Goal: Task Accomplishment & Management: Complete application form

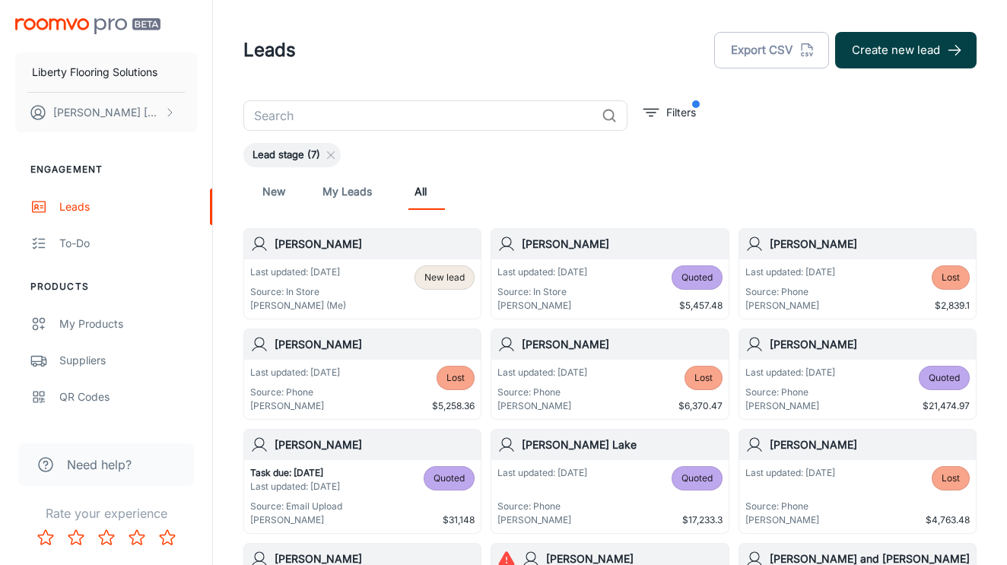
click at [884, 56] on button "Create new lead" at bounding box center [905, 50] width 141 height 37
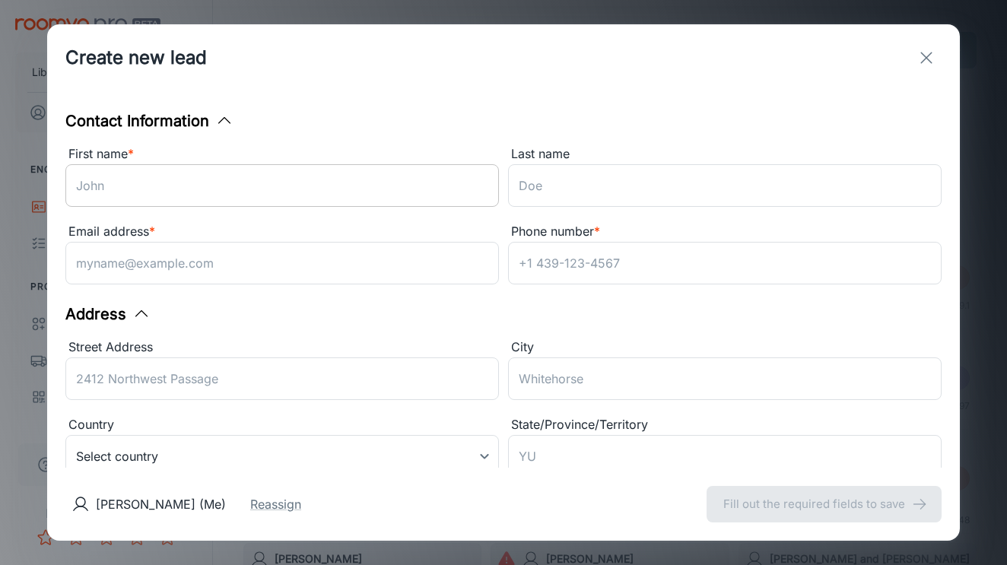
drag, startPoint x: 310, startPoint y: 187, endPoint x: 309, endPoint y: 179, distance: 8.5
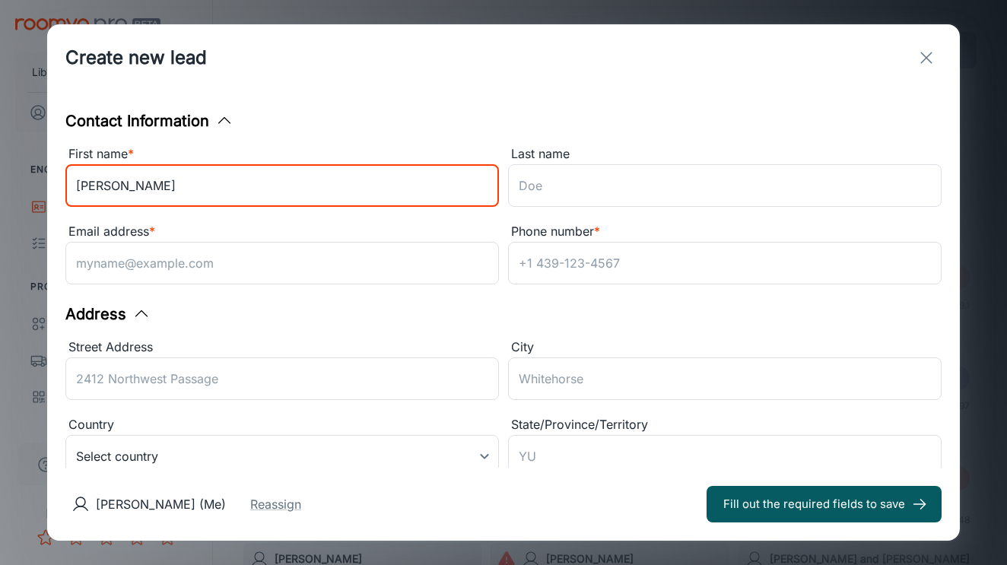
type input "[PERSON_NAME]"
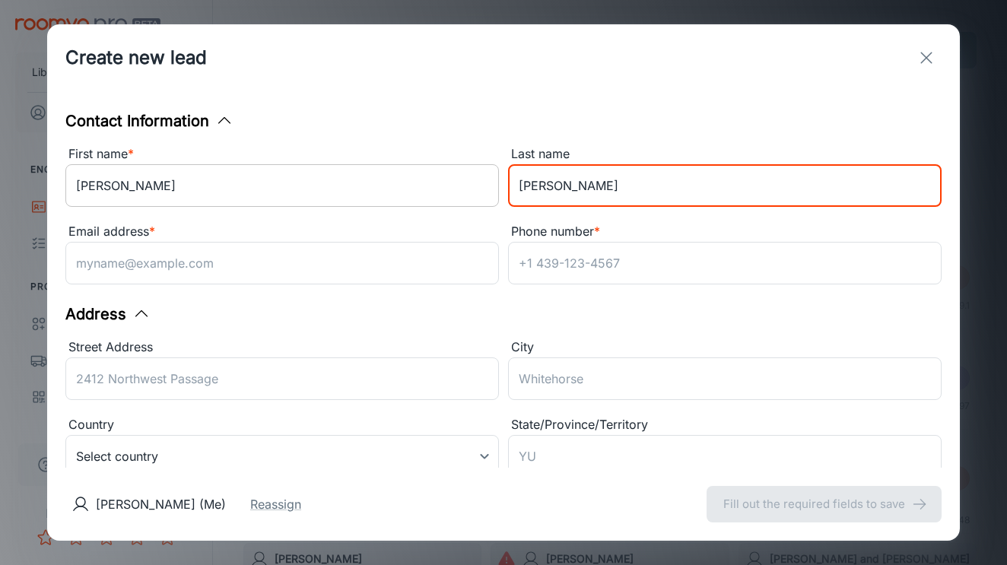
type input "[PERSON_NAME]"
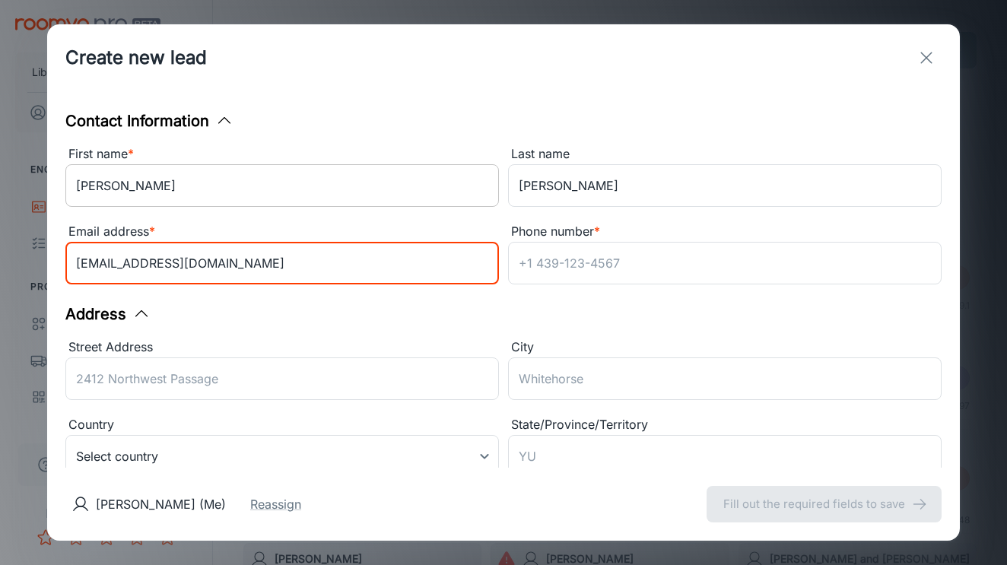
type input "[EMAIL_ADDRESS][DOMAIN_NAME]"
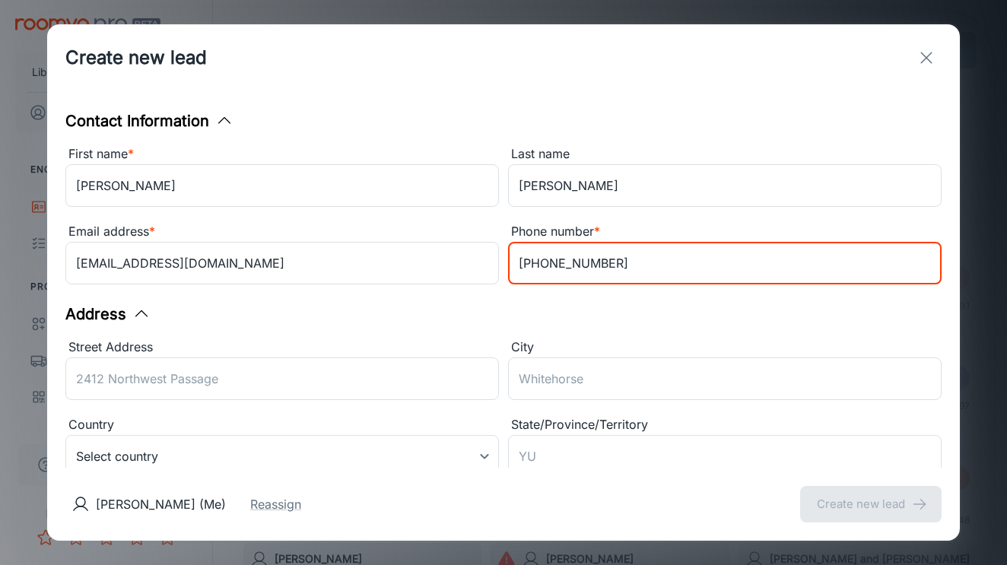
scroll to position [173, 0]
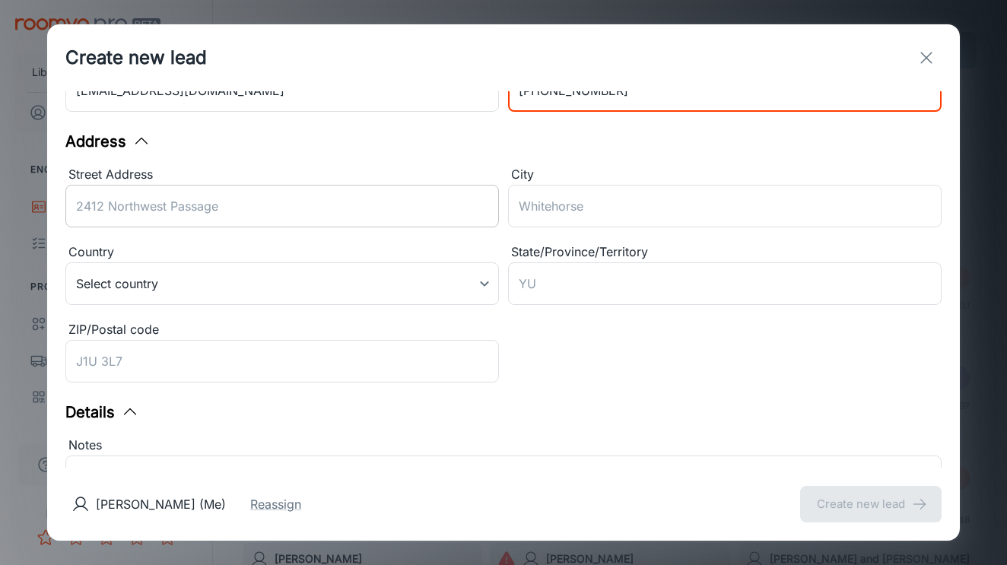
type input "[PHONE_NUMBER]"
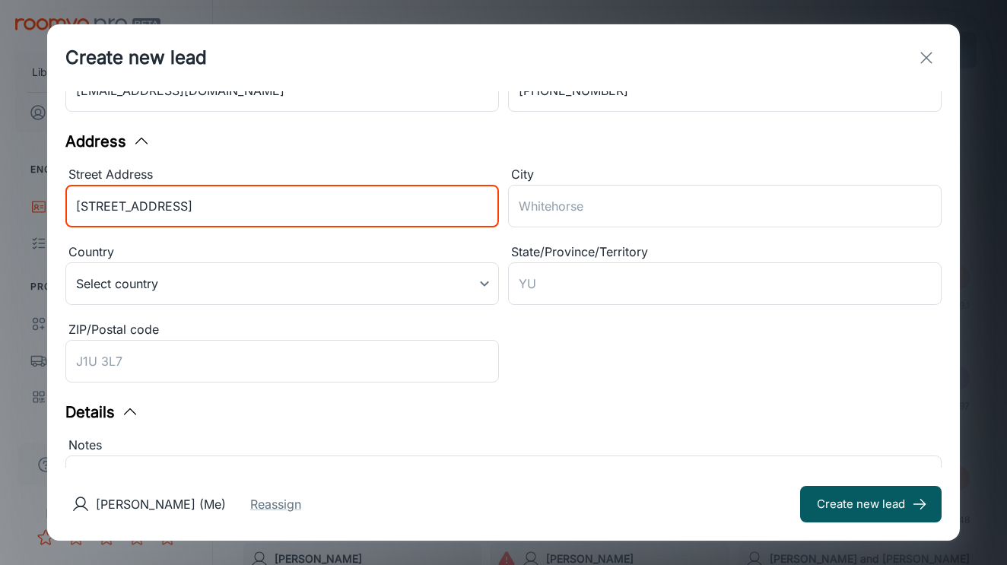
type input "[STREET_ADDRESS]"
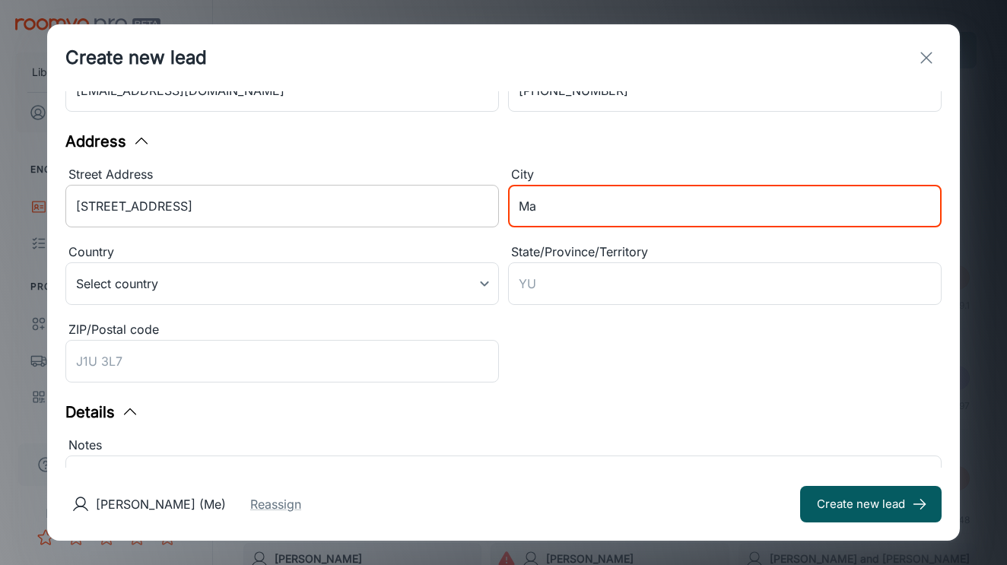
type input "M"
type input "[PERSON_NAME]"
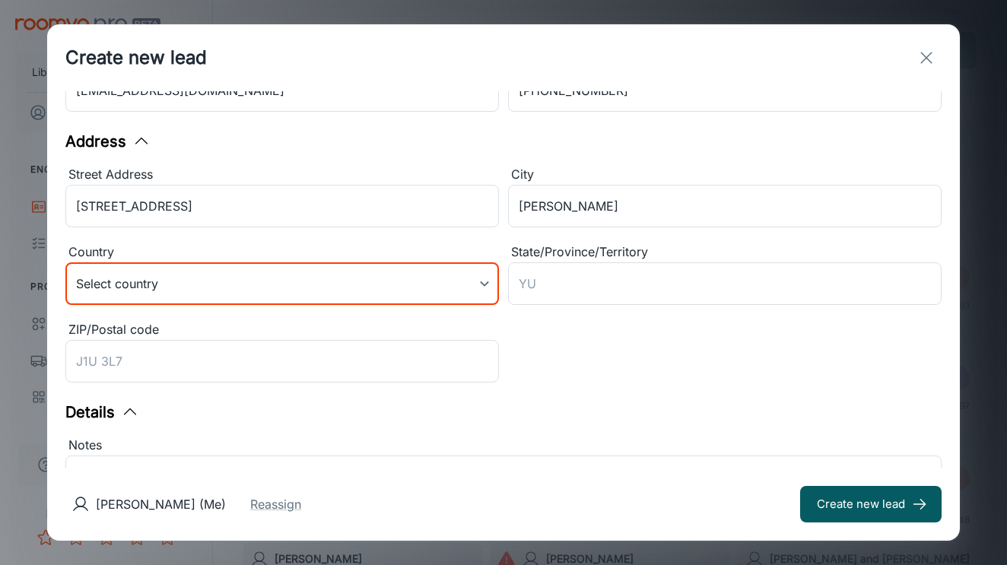
click at [269, 296] on body "Liberty Flooring Solutions [PERSON_NAME] Engagement Leads To-do Products My Pro…" at bounding box center [503, 282] width 1007 height 565
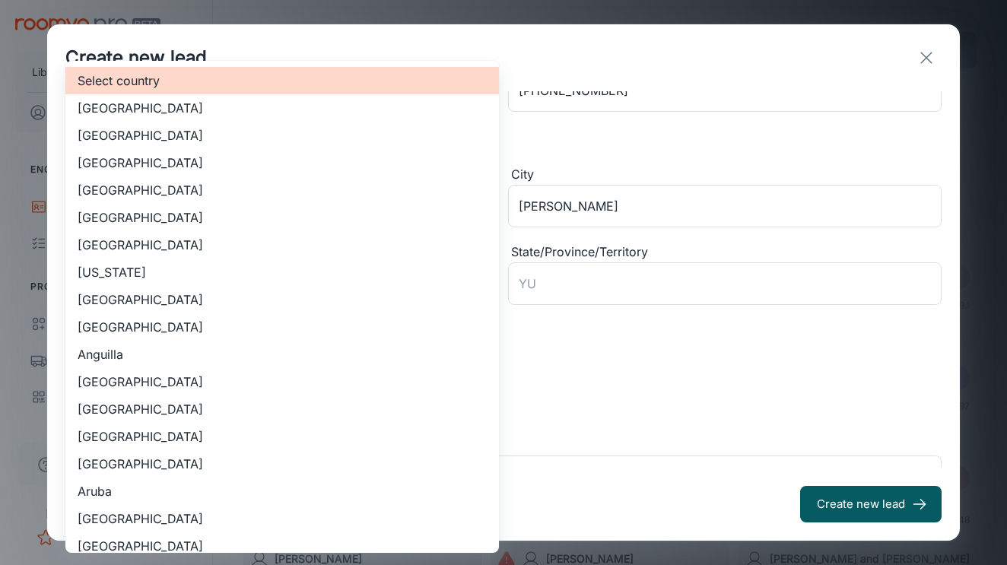
click at [260, 136] on li "[GEOGRAPHIC_DATA]" at bounding box center [282, 135] width 434 height 27
type input "US"
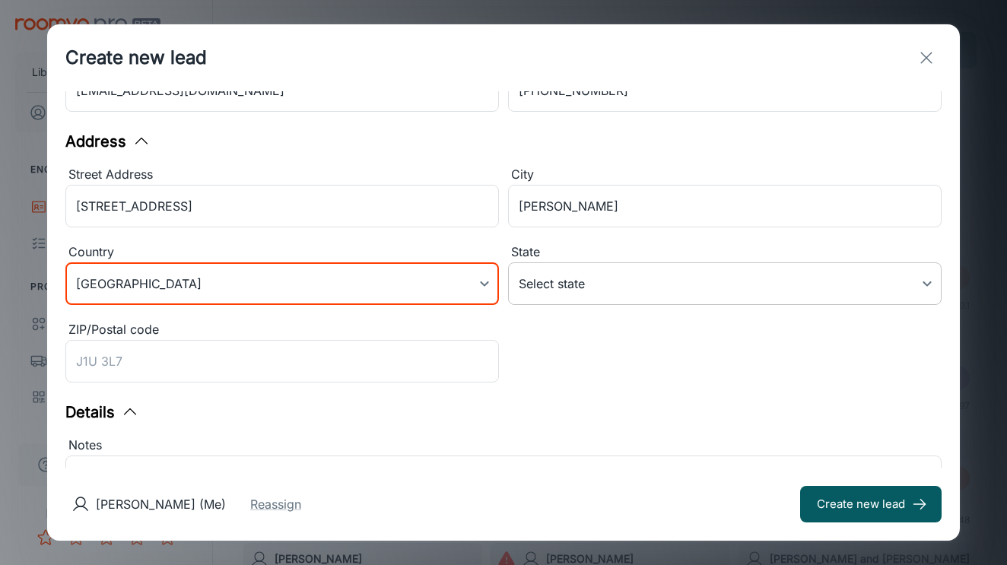
click at [577, 265] on body "Liberty Flooring Solutions [PERSON_NAME] Engagement Leads To-do Products My Pro…" at bounding box center [503, 282] width 1007 height 565
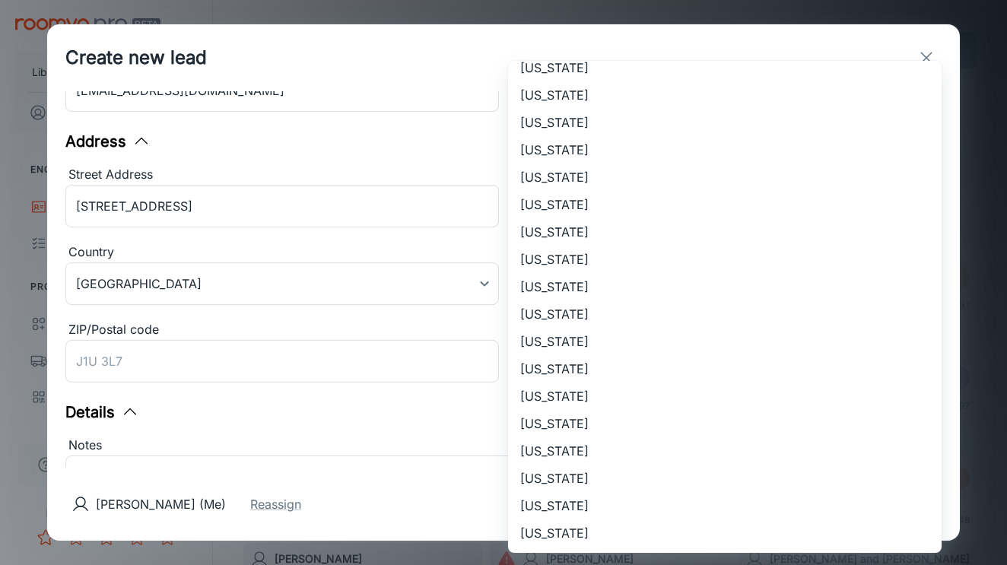
scroll to position [944, 0]
click at [608, 67] on li "[US_STATE]" at bounding box center [725, 67] width 434 height 27
type input "[US_STATE]"
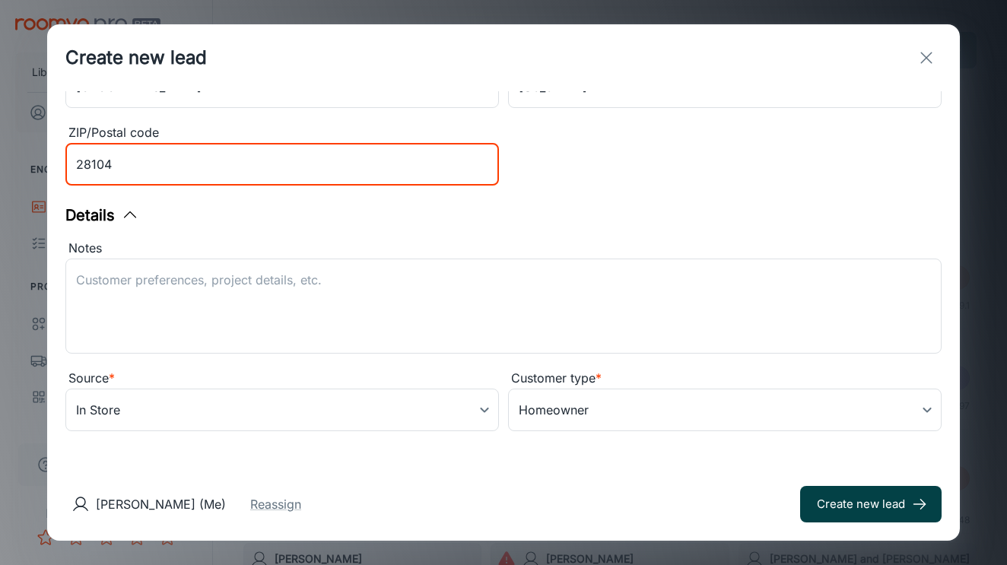
scroll to position [370, 0]
type input "28104"
click at [900, 510] on button "Create new lead" at bounding box center [870, 504] width 141 height 37
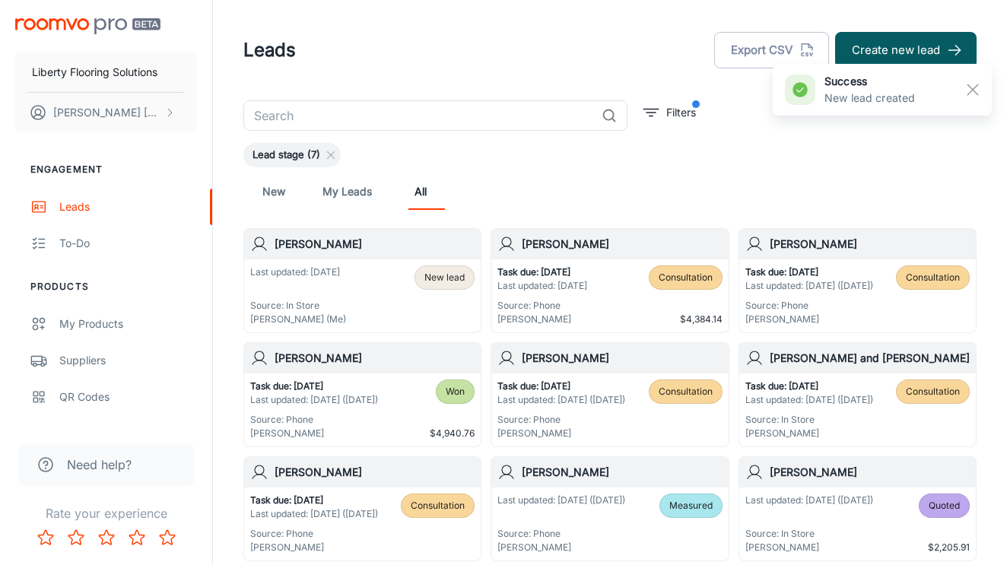
click at [450, 278] on span "New lead" at bounding box center [444, 278] width 40 height 14
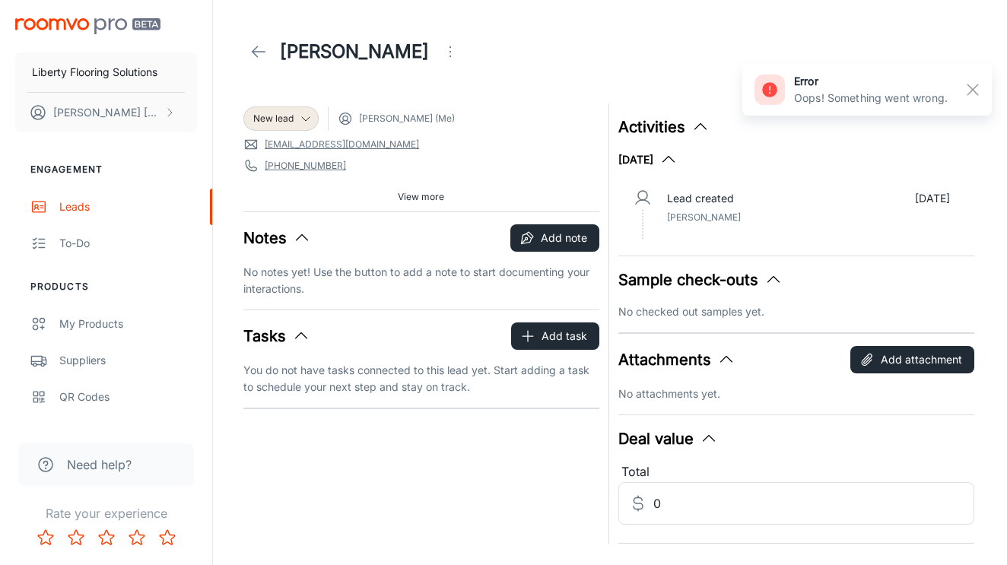
click at [291, 100] on header "[PERSON_NAME]" at bounding box center [610, 51] width 770 height 103
click at [293, 106] on div "New lead [PERSON_NAME] (Me) [EMAIL_ADDRESS][DOMAIN_NAME] [PHONE_NUMBER] [STREET…" at bounding box center [421, 157] width 356 height 108
click at [294, 122] on div "New lead" at bounding box center [281, 119] width 56 height 14
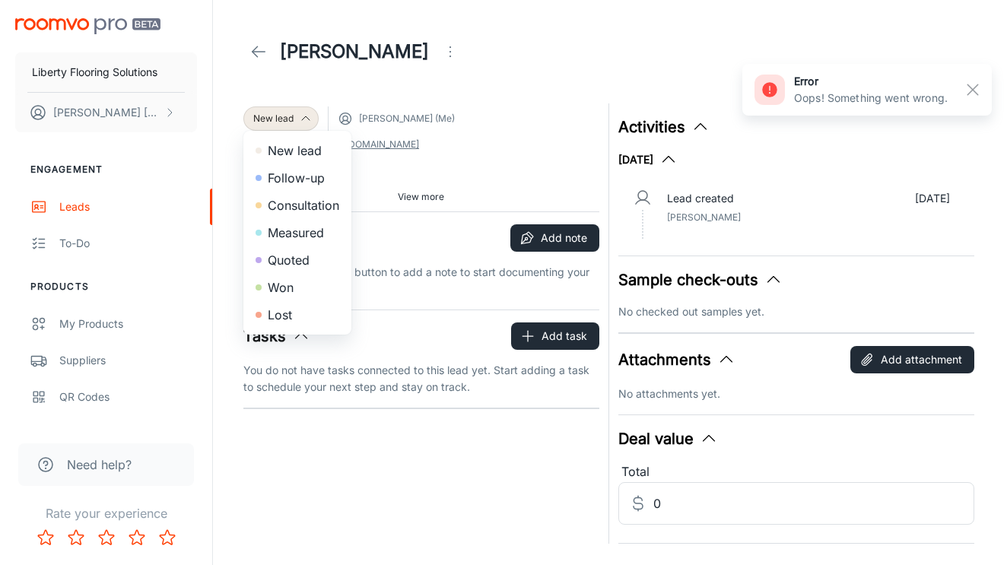
click at [461, 111] on div at bounding box center [503, 282] width 1007 height 565
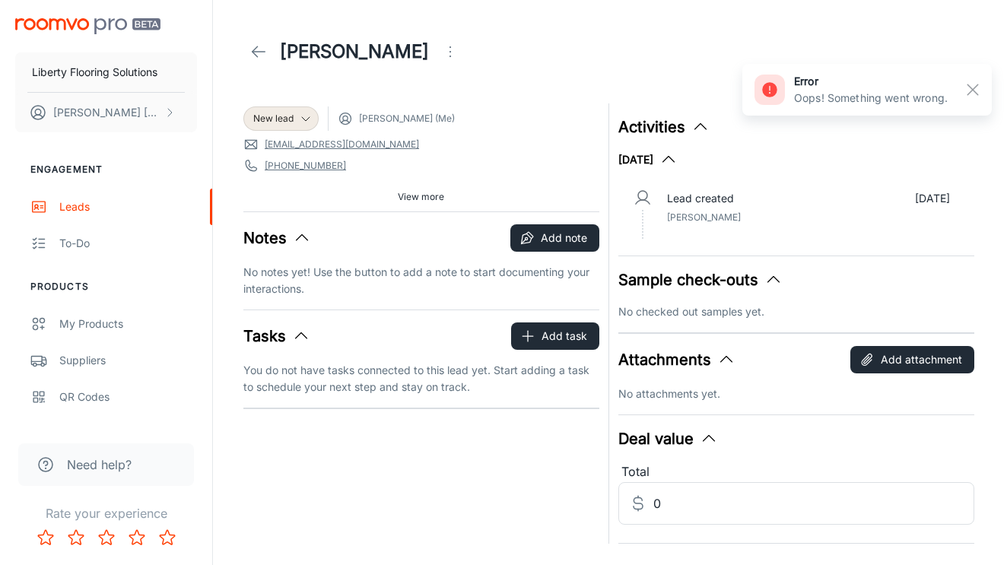
click at [441, 50] on icon "Open menu" at bounding box center [450, 52] width 18 height 18
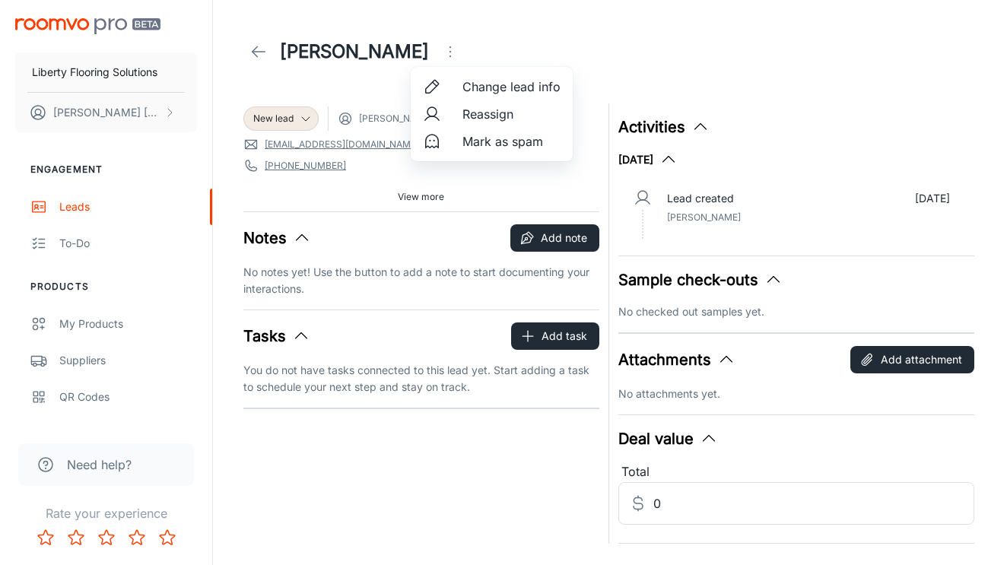
click at [506, 119] on span "Reassign" at bounding box center [512, 114] width 98 height 18
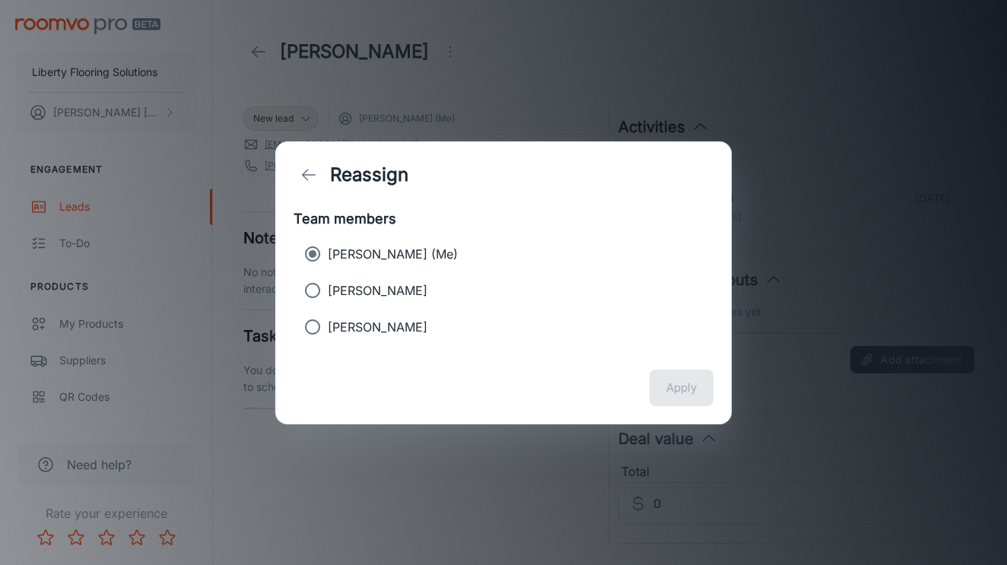
click at [375, 291] on p "[PERSON_NAME]" at bounding box center [378, 290] width 100 height 18
click at [328, 291] on input "[PERSON_NAME]" at bounding box center [312, 290] width 30 height 30
radio input "true"
radio input "false"
click at [653, 367] on div "Apply" at bounding box center [503, 387] width 456 height 73
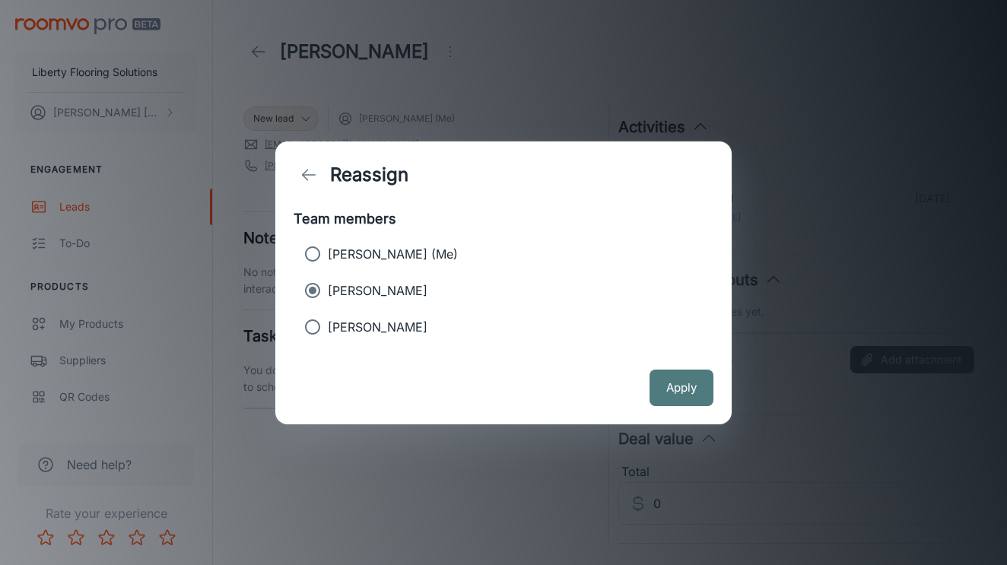
click at [674, 393] on button "Apply" at bounding box center [682, 388] width 64 height 37
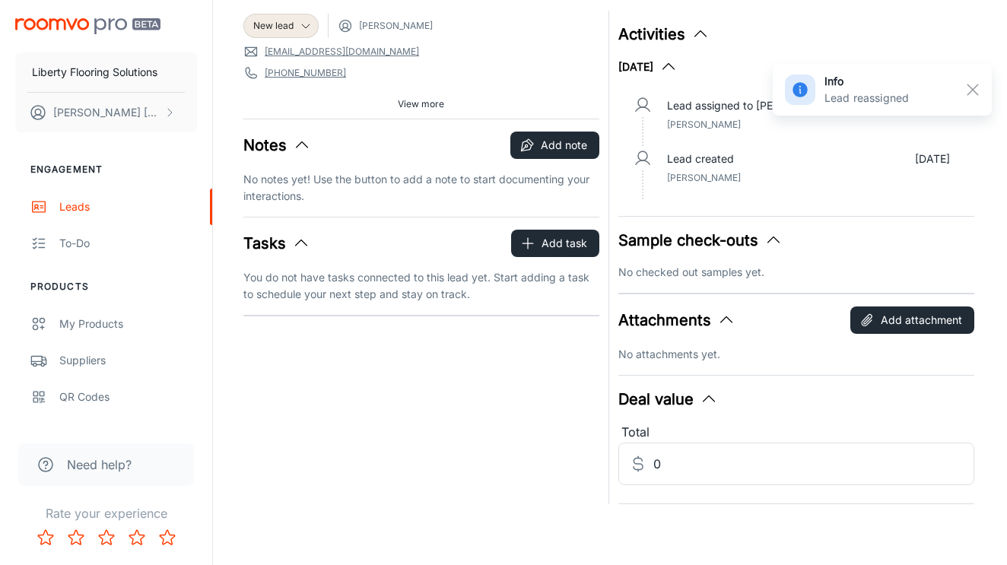
scroll to position [93, 0]
click at [541, 234] on button "Add task" at bounding box center [555, 243] width 88 height 27
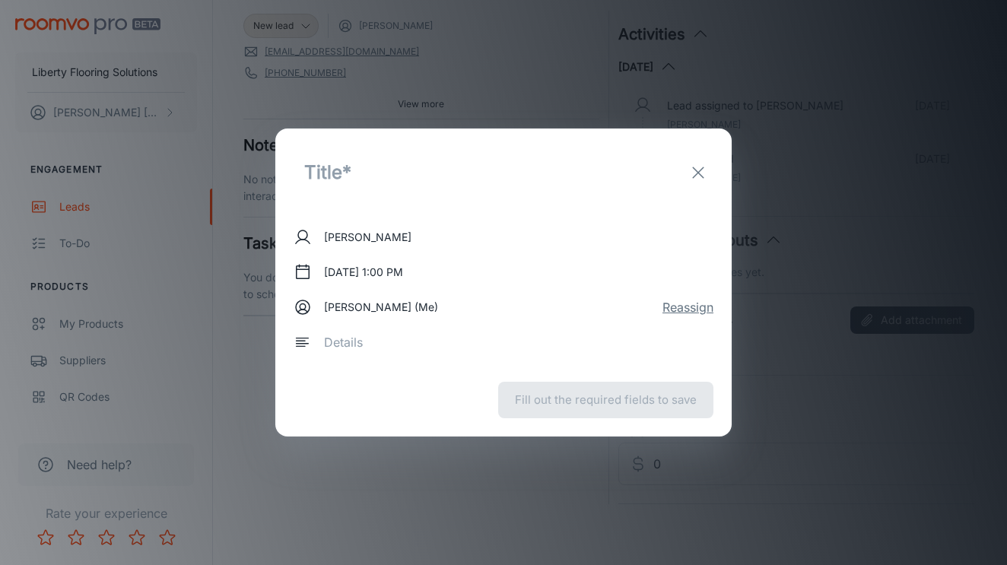
click at [688, 307] on button "Reassign" at bounding box center [688, 307] width 51 height 18
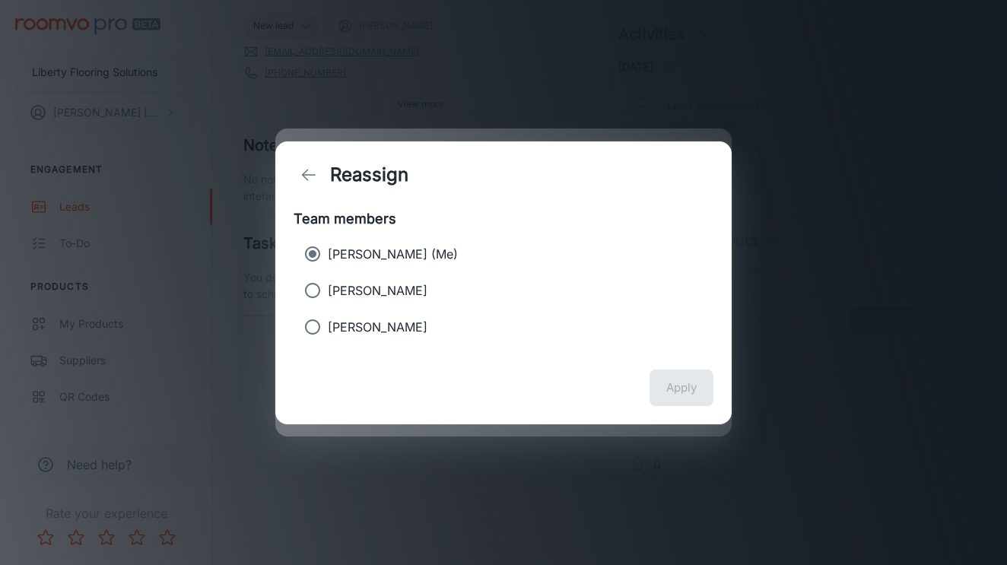
click at [401, 282] on p "[PERSON_NAME]" at bounding box center [378, 290] width 100 height 18
click at [328, 282] on input "[PERSON_NAME]" at bounding box center [312, 290] width 30 height 30
radio input "true"
radio input "false"
click at [679, 375] on button "Apply" at bounding box center [682, 388] width 64 height 37
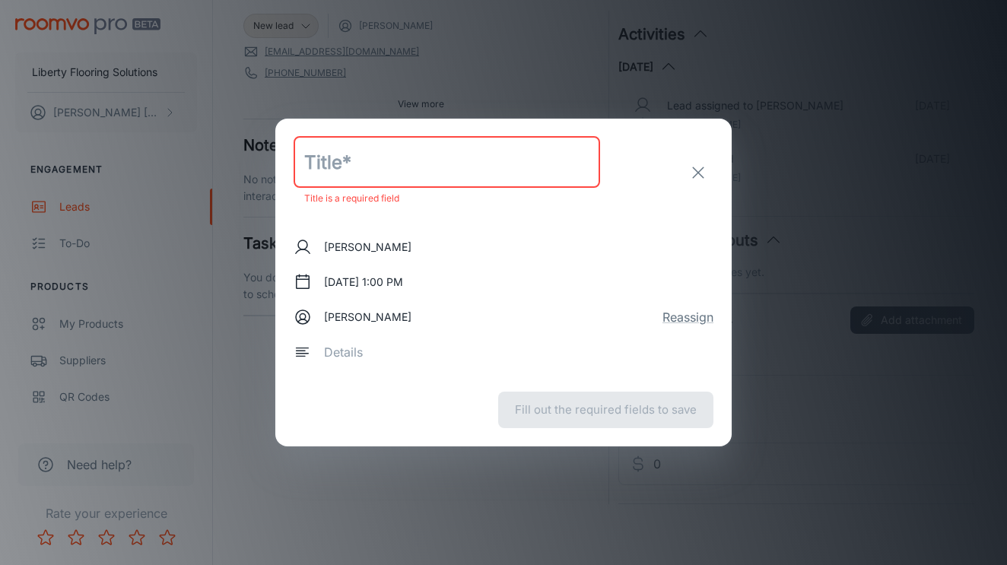
click at [362, 157] on input "text" at bounding box center [447, 163] width 307 height 52
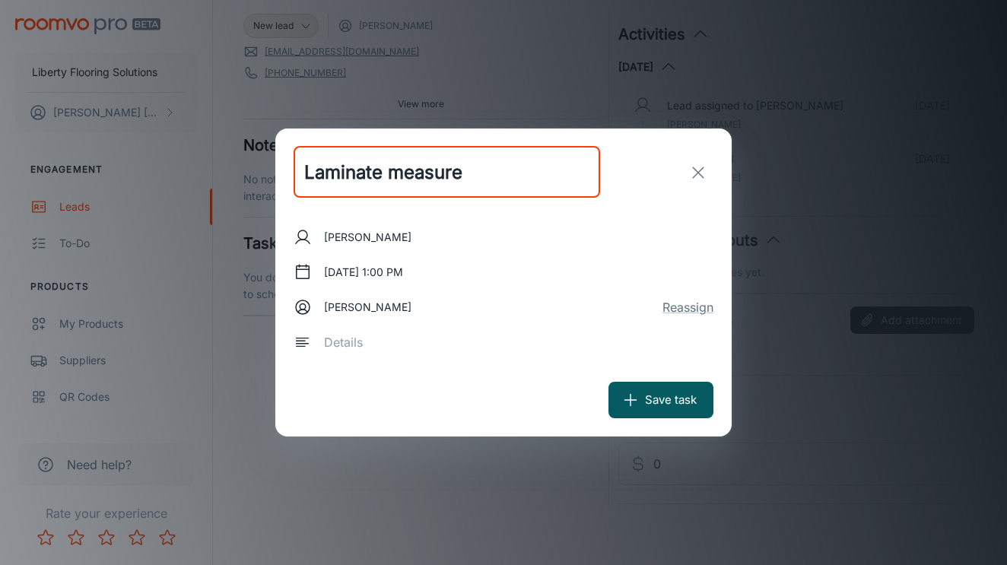
type input "Laminate measure"
click at [390, 355] on div "x ​" at bounding box center [513, 342] width 400 height 43
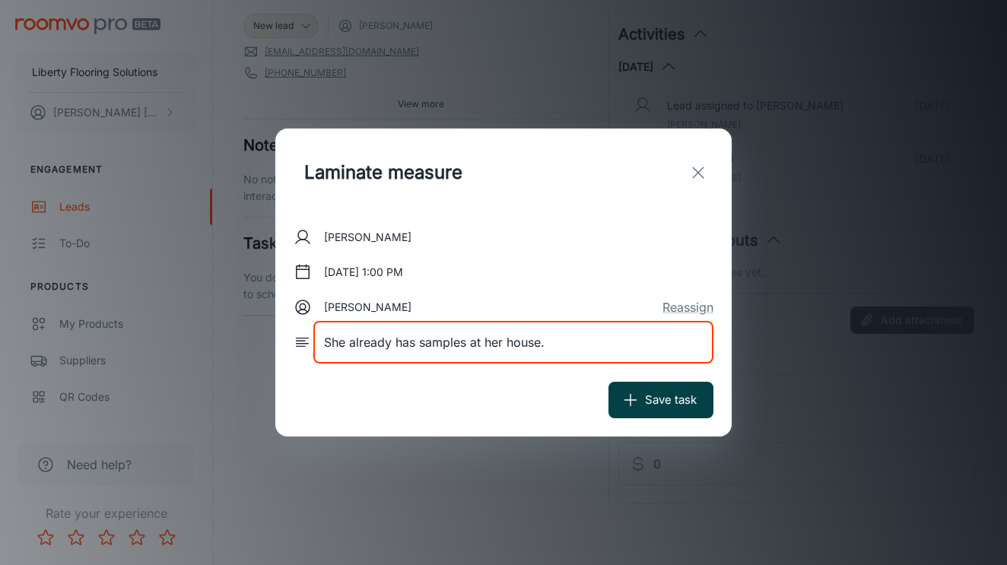
type textarea "She already has samples at her house."
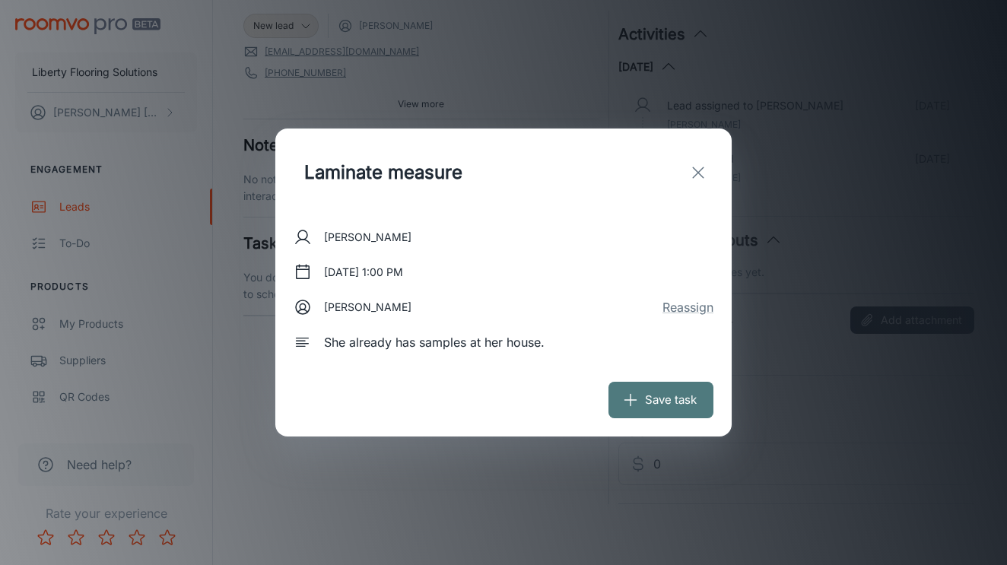
click at [653, 417] on button "Save task" at bounding box center [661, 400] width 105 height 37
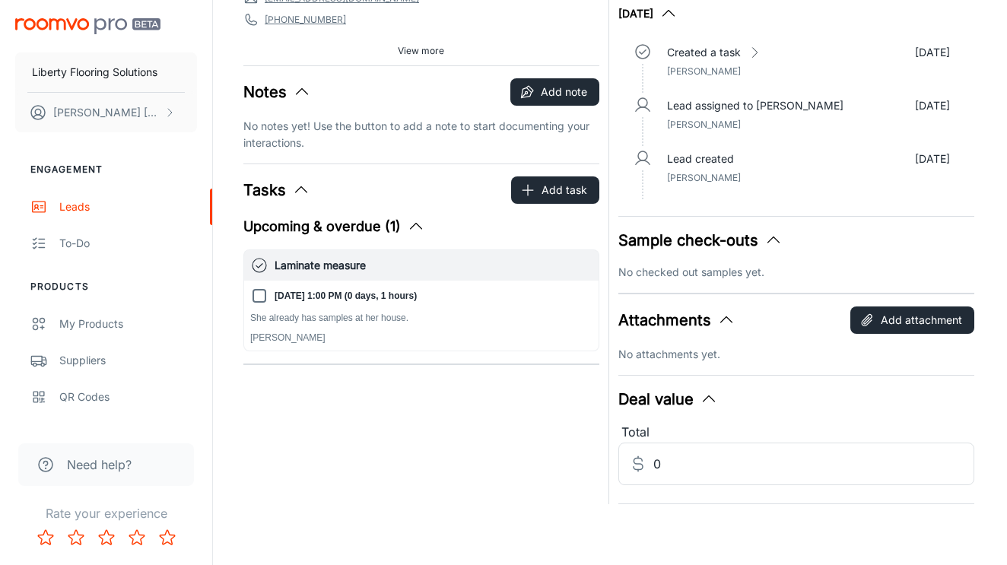
scroll to position [146, 0]
click at [461, 291] on div "[DATE] 1:00 PM (0 days, 1 hours) She already has samples at her house. [PERSON_…" at bounding box center [421, 316] width 342 height 58
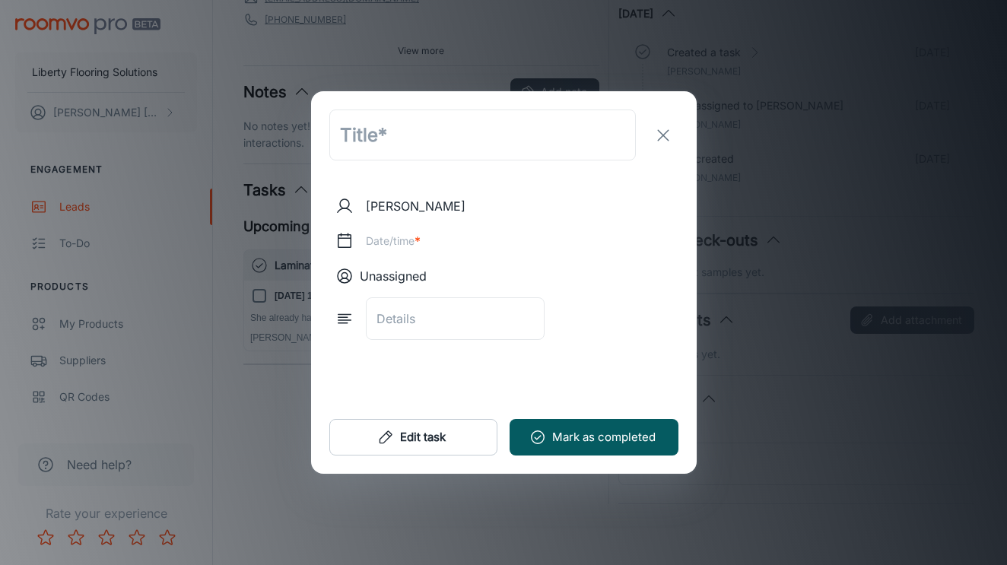
type input "Laminate measure"
type textarea "She already has samples at her house."
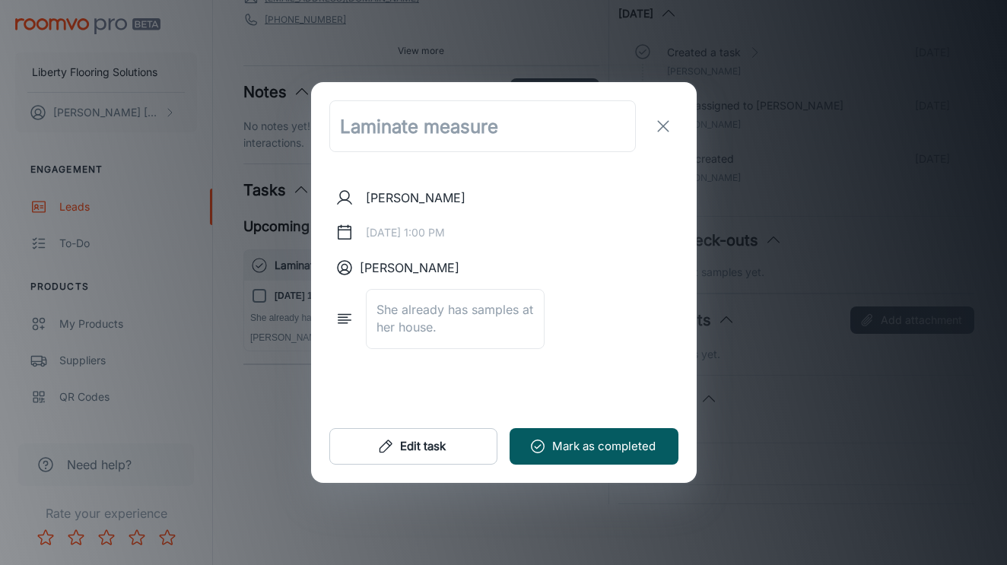
click at [409, 235] on div "[DATE] 1:00 PM" at bounding box center [503, 232] width 337 height 27
click at [661, 135] on button "exit" at bounding box center [663, 126] width 30 height 30
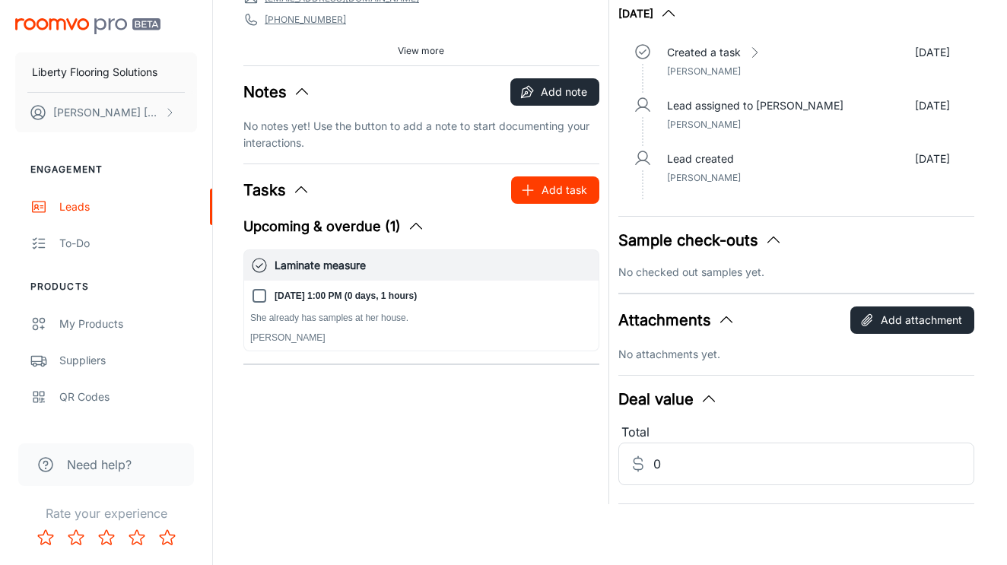
click at [557, 197] on button "Add task" at bounding box center [555, 189] width 88 height 27
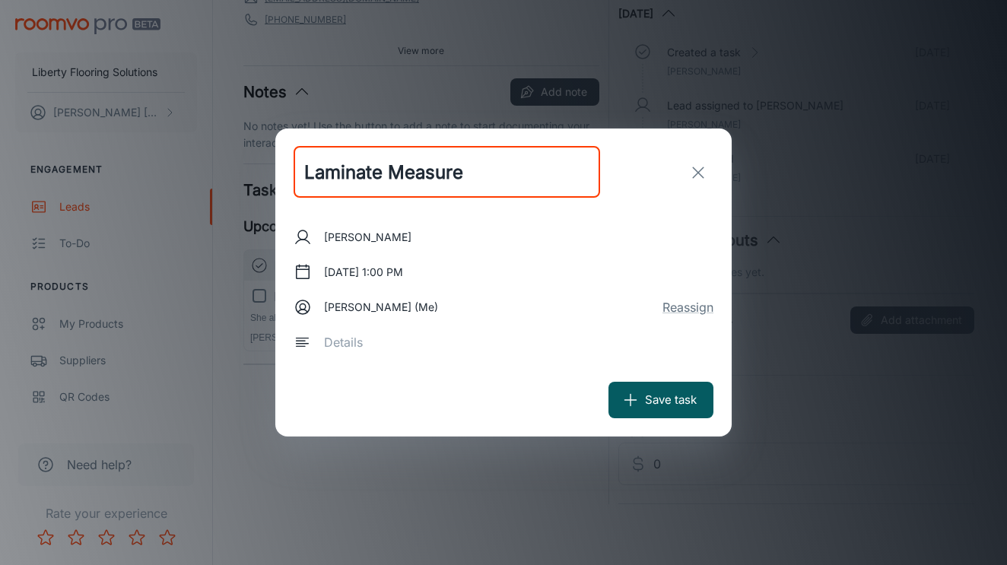
type input "Laminate Measure"
click at [364, 358] on div "x ​" at bounding box center [513, 342] width 400 height 43
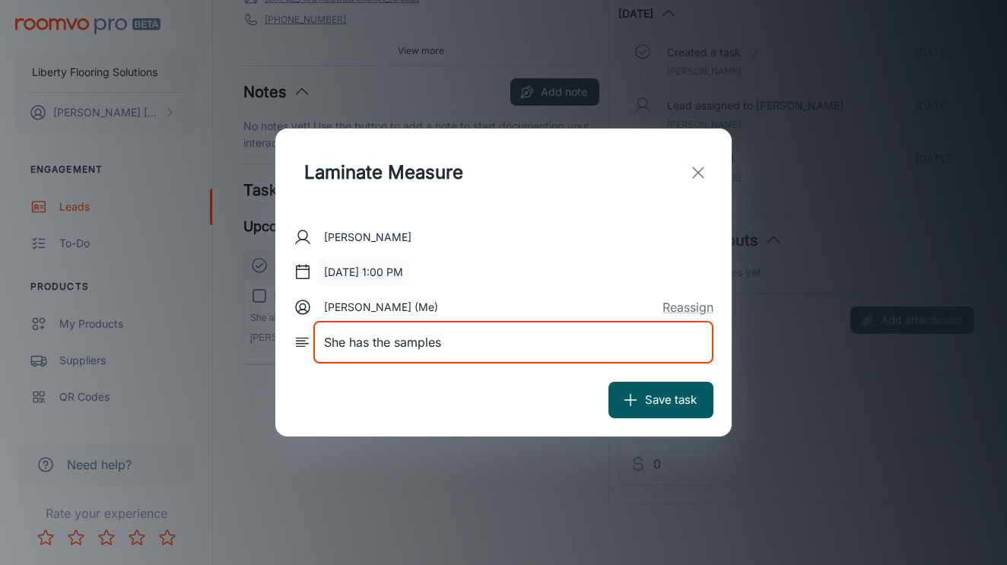
type textarea "She has the samples"
click at [409, 272] on button "[DATE] 1:00 PM" at bounding box center [363, 272] width 91 height 27
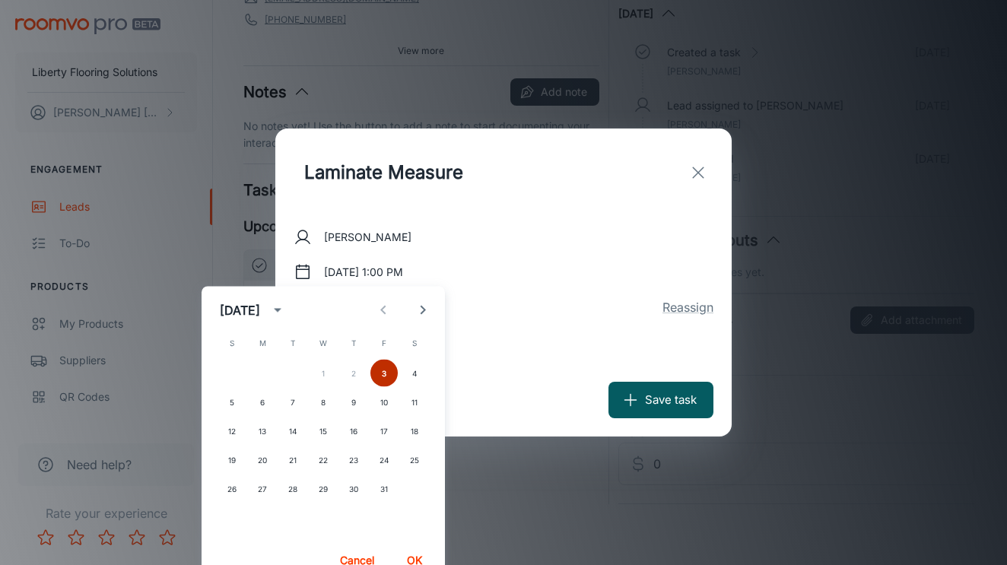
click at [389, 364] on button "3" at bounding box center [383, 373] width 27 height 27
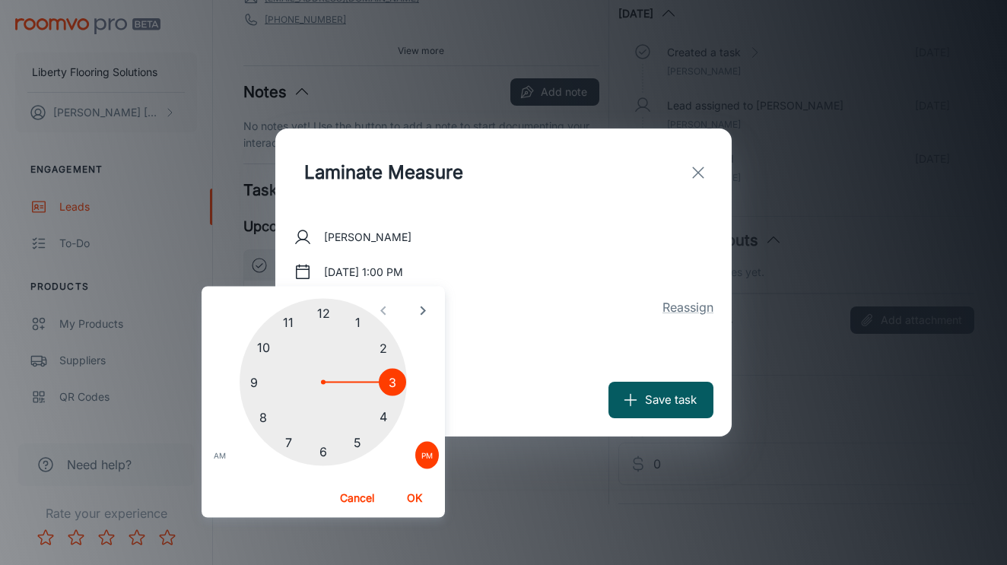
click at [396, 380] on div at bounding box center [323, 382] width 167 height 167
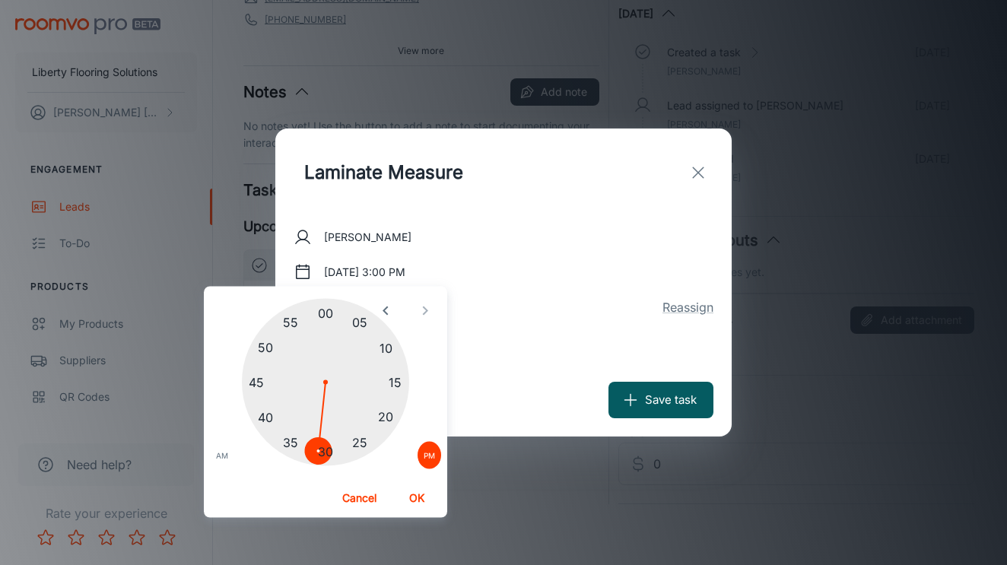
click at [320, 447] on div at bounding box center [325, 382] width 167 height 167
click at [317, 450] on div at bounding box center [323, 382] width 167 height 167
click at [321, 447] on div at bounding box center [323, 382] width 167 height 167
click at [422, 489] on button "OK" at bounding box center [417, 498] width 49 height 27
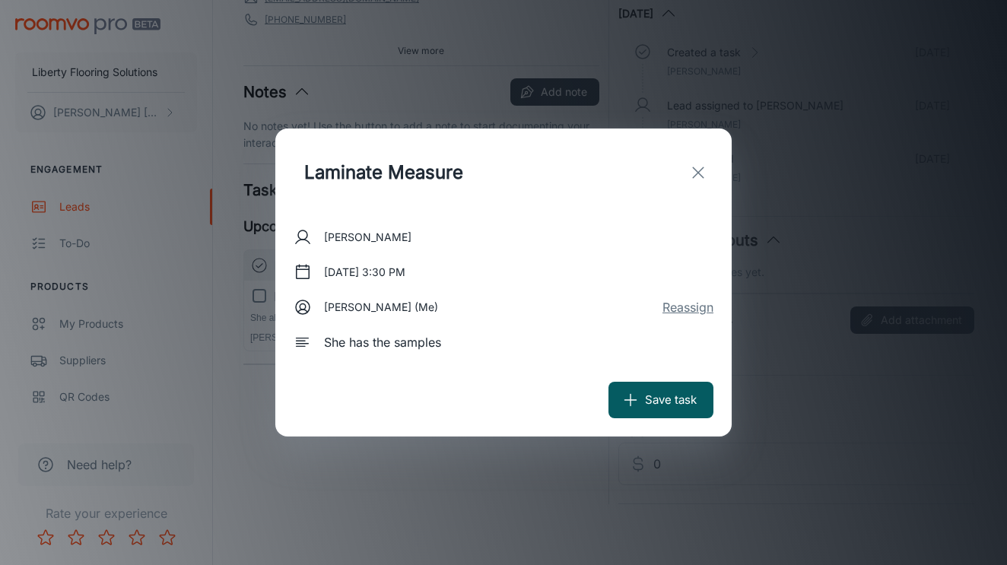
click at [707, 301] on button "Reassign" at bounding box center [688, 307] width 51 height 18
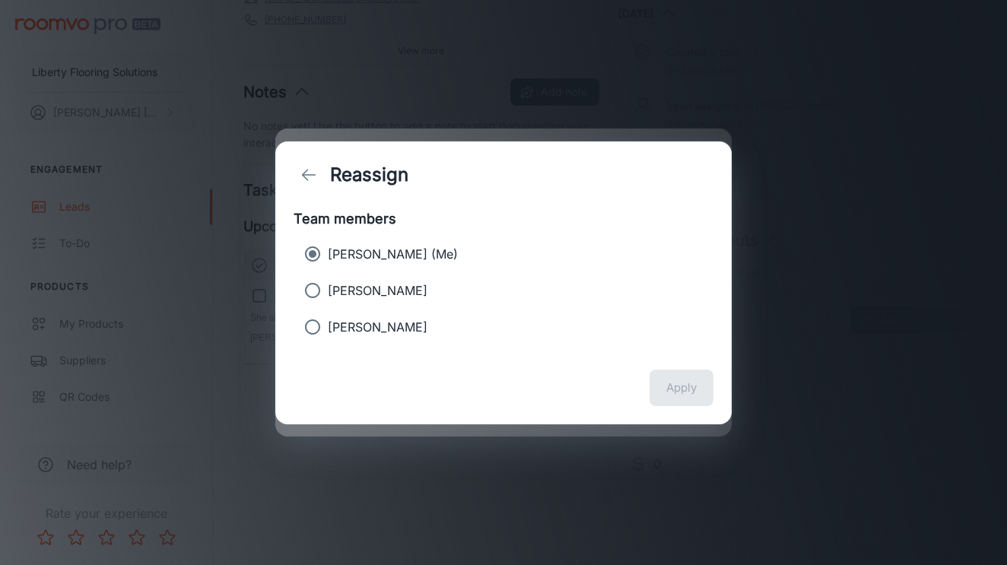
click at [415, 271] on li "[PERSON_NAME] (Me)" at bounding box center [504, 254] width 420 height 37
click at [402, 280] on label "[PERSON_NAME]" at bounding box center [493, 290] width 392 height 30
click at [328, 280] on input "[PERSON_NAME]" at bounding box center [312, 290] width 30 height 30
radio input "true"
radio input "false"
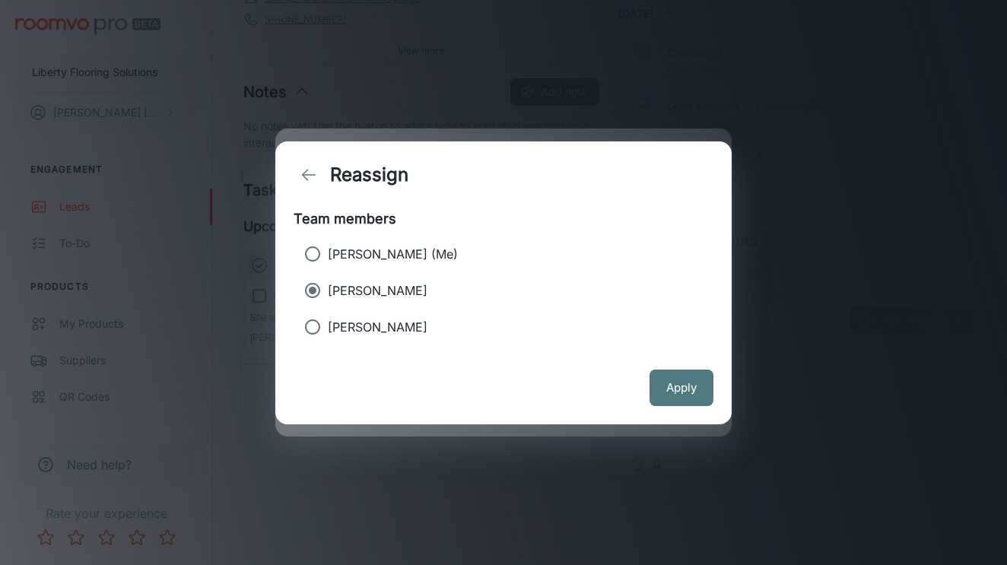
click at [653, 376] on button "Apply" at bounding box center [682, 388] width 64 height 37
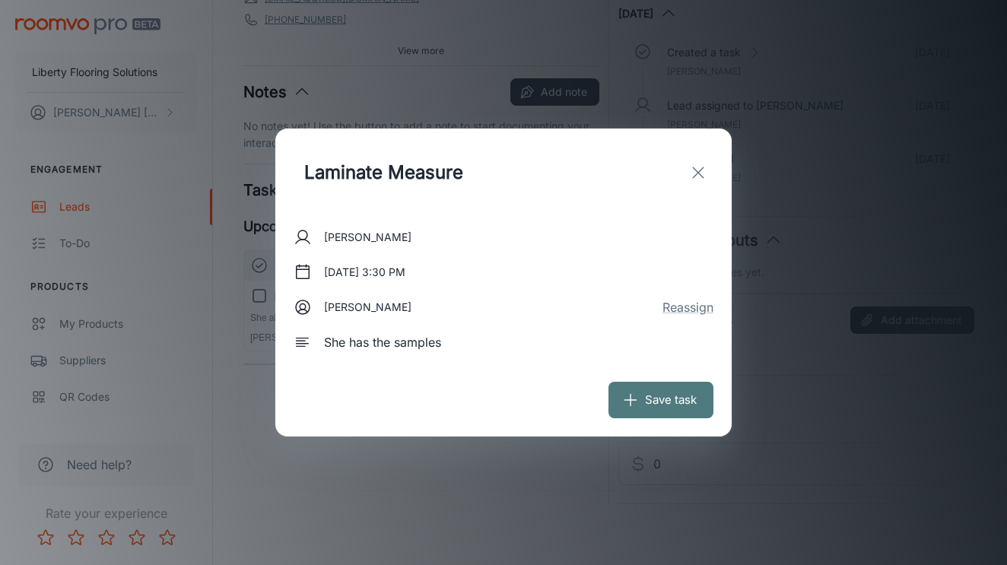
click at [675, 394] on button "Save task" at bounding box center [661, 400] width 105 height 37
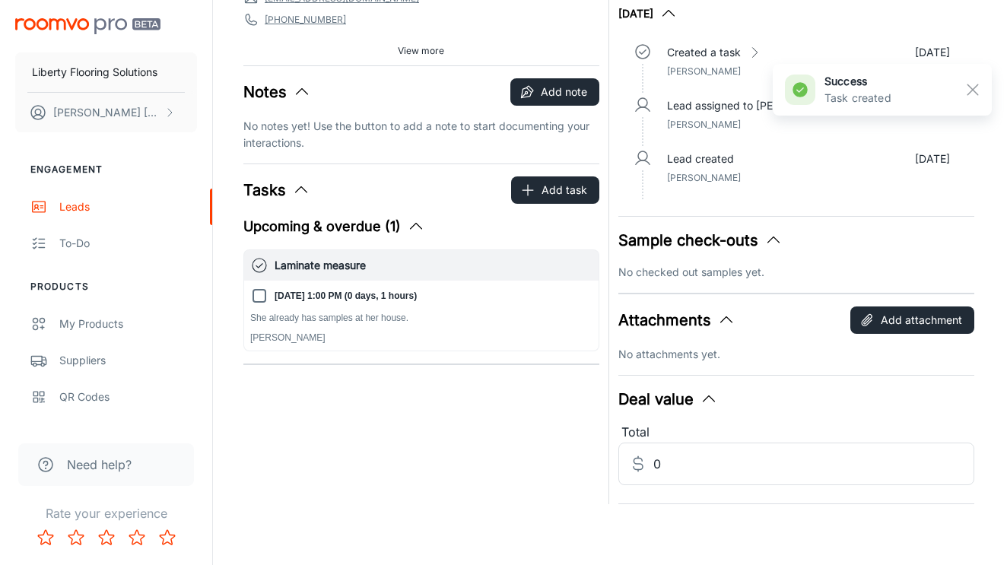
scroll to position [0, 0]
